Goal: Task Accomplishment & Management: Manage account settings

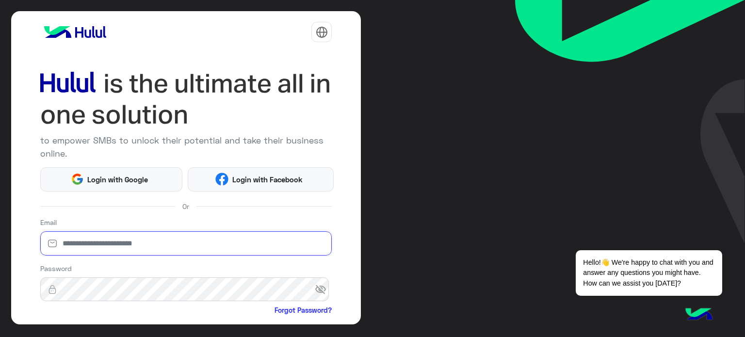
type input "**********"
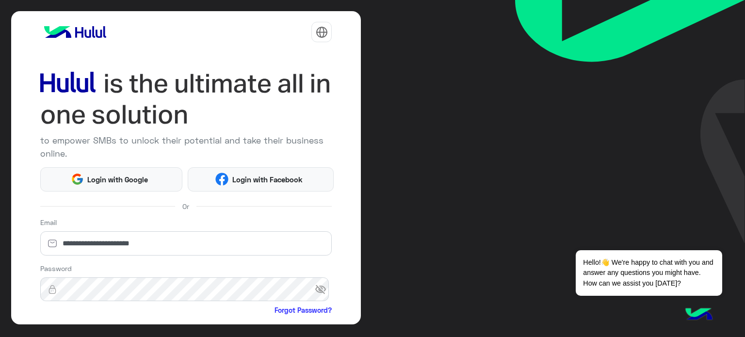
scroll to position [99, 0]
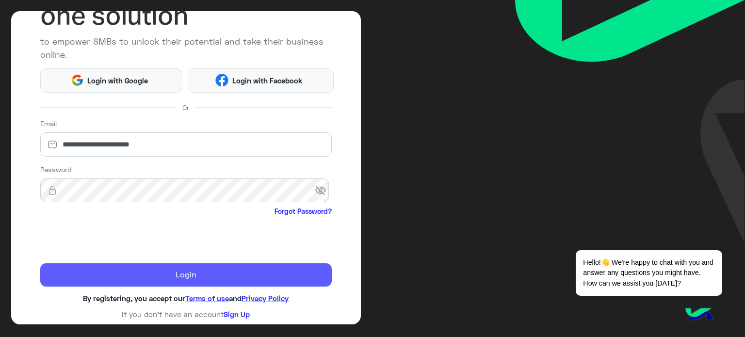
click at [103, 273] on button "Login" at bounding box center [186, 274] width 292 height 23
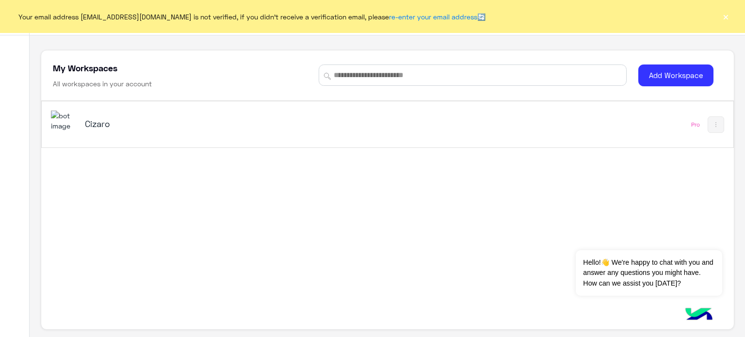
click at [281, 129] on h5 "Cizaro" at bounding box center [206, 124] width 243 height 12
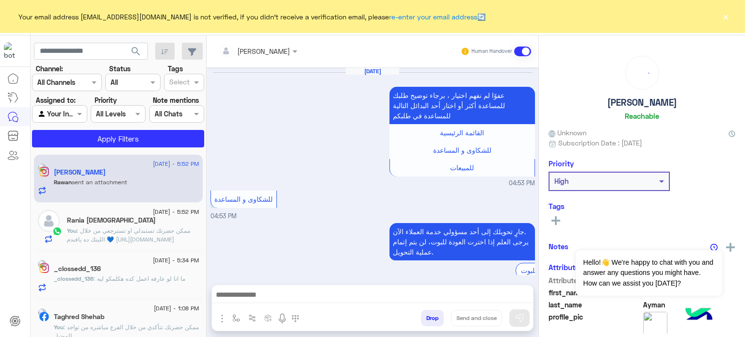
scroll to position [303, 0]
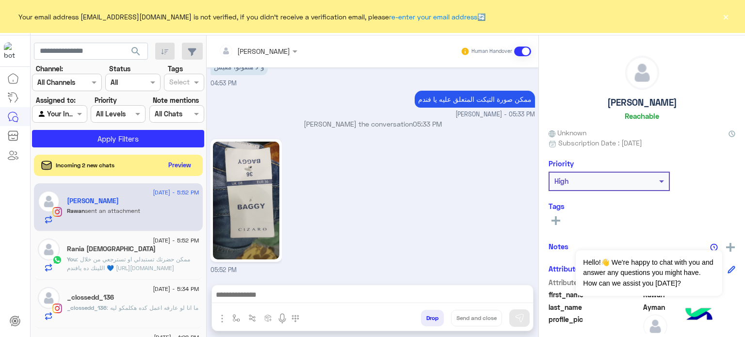
click at [728, 17] on button "×" at bounding box center [726, 17] width 10 height 10
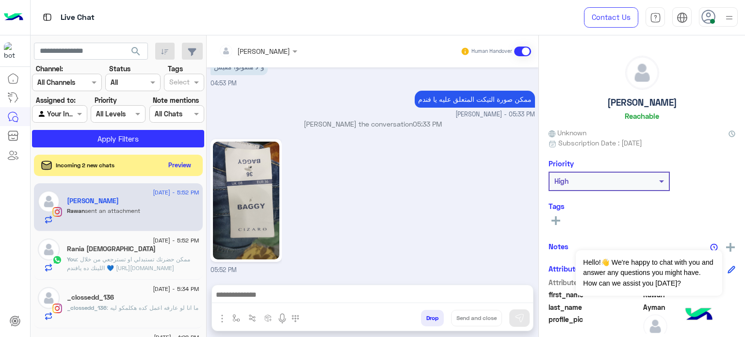
click at [728, 17] on img at bounding box center [729, 18] width 12 height 12
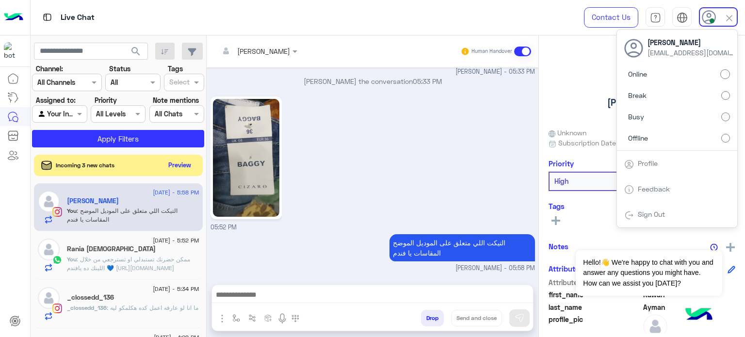
scroll to position [362, 0]
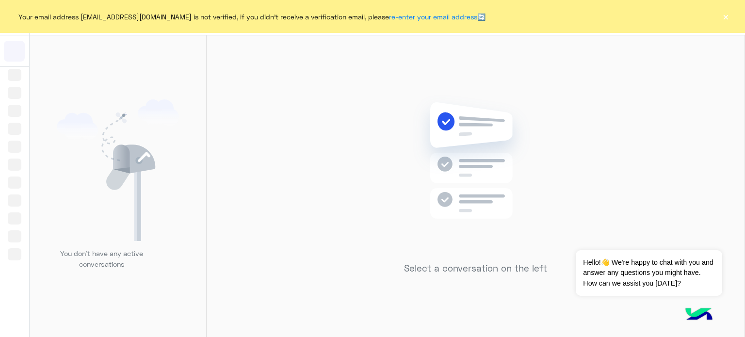
click at [723, 13] on button "×" at bounding box center [726, 17] width 10 height 10
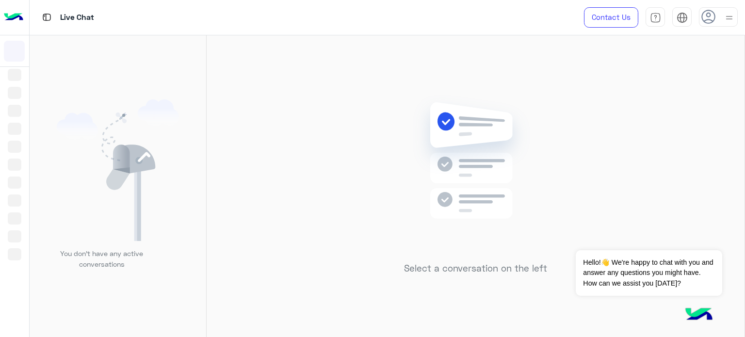
click at [725, 15] on img at bounding box center [729, 18] width 12 height 12
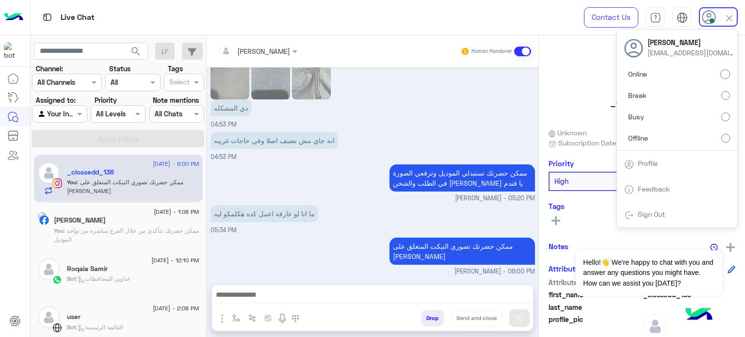
scroll to position [520, 0]
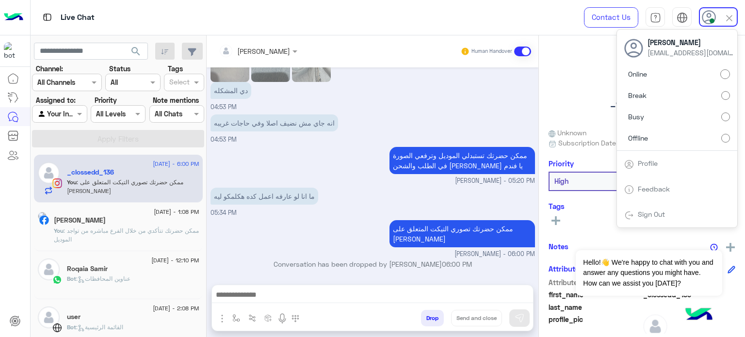
click at [651, 137] on label "Offline" at bounding box center [677, 137] width 106 height 17
